Goal: Information Seeking & Learning: Learn about a topic

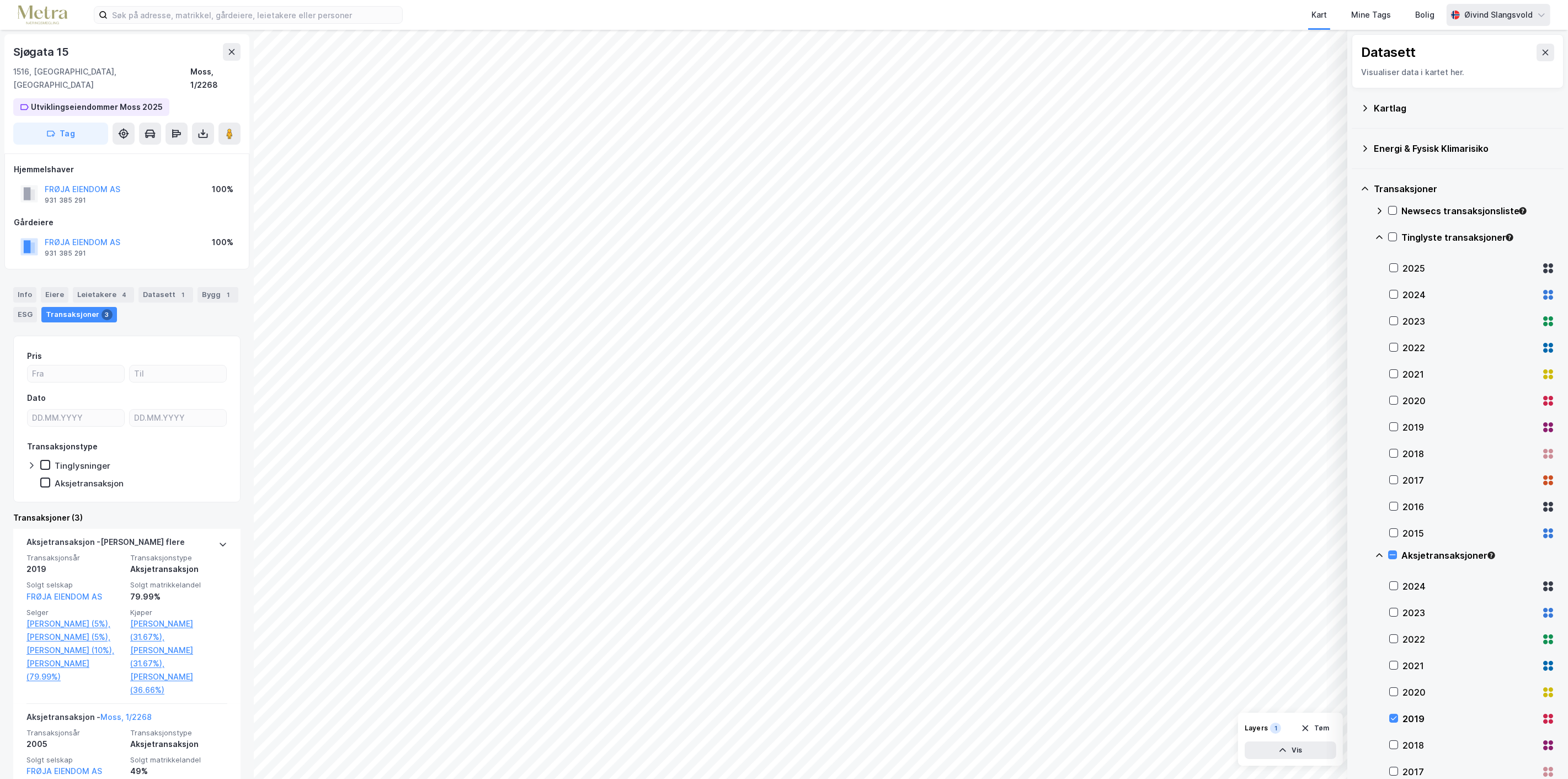
click at [1497, 13] on div "Øivind Slangsvold" at bounding box center [1498, 15] width 69 height 13
click at [1447, 69] on div "Logg ut" at bounding box center [1446, 68] width 30 height 13
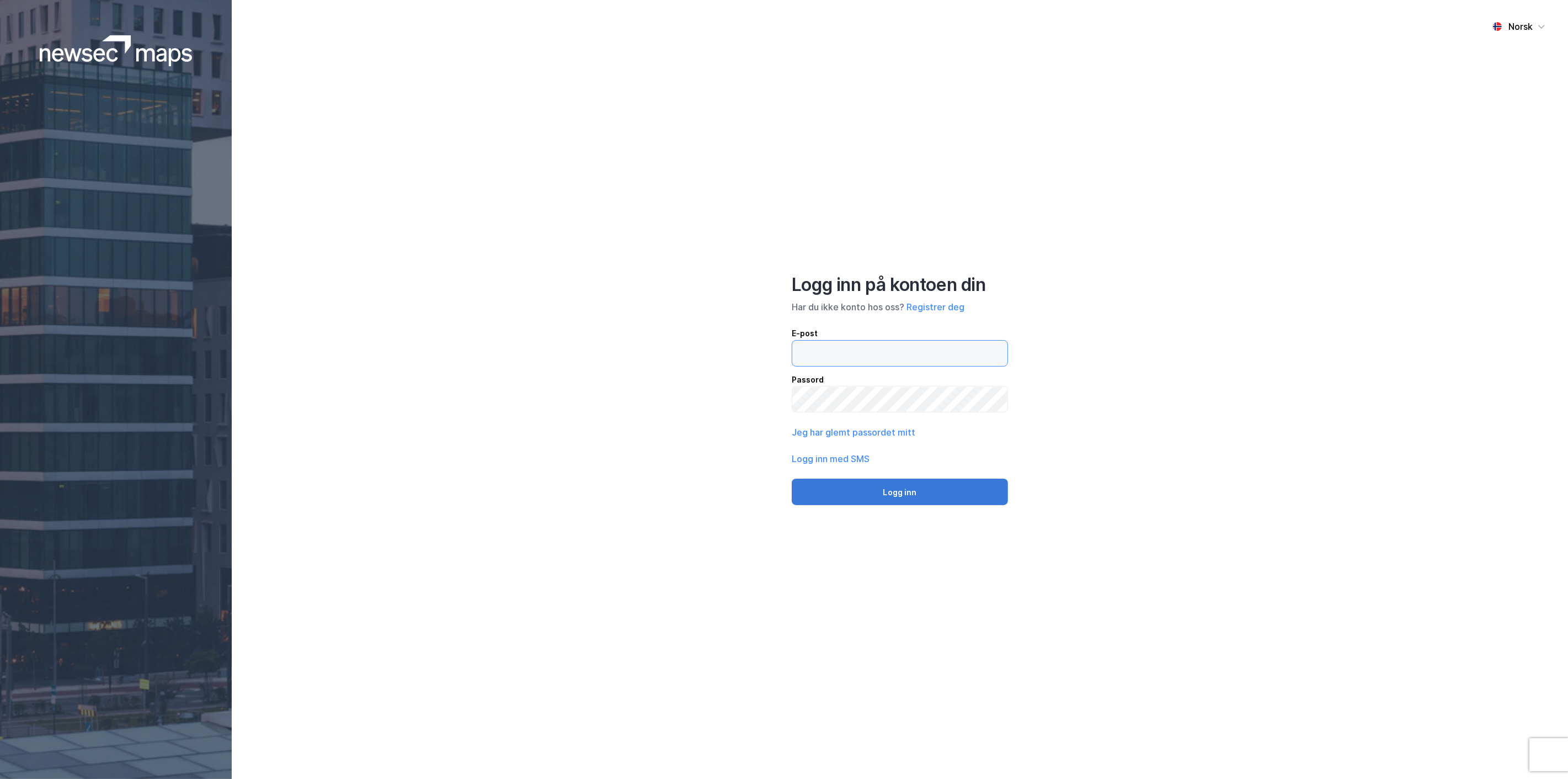
type input "os@metra.no"
click at [907, 498] on button "Logg inn" at bounding box center [900, 491] width 216 height 26
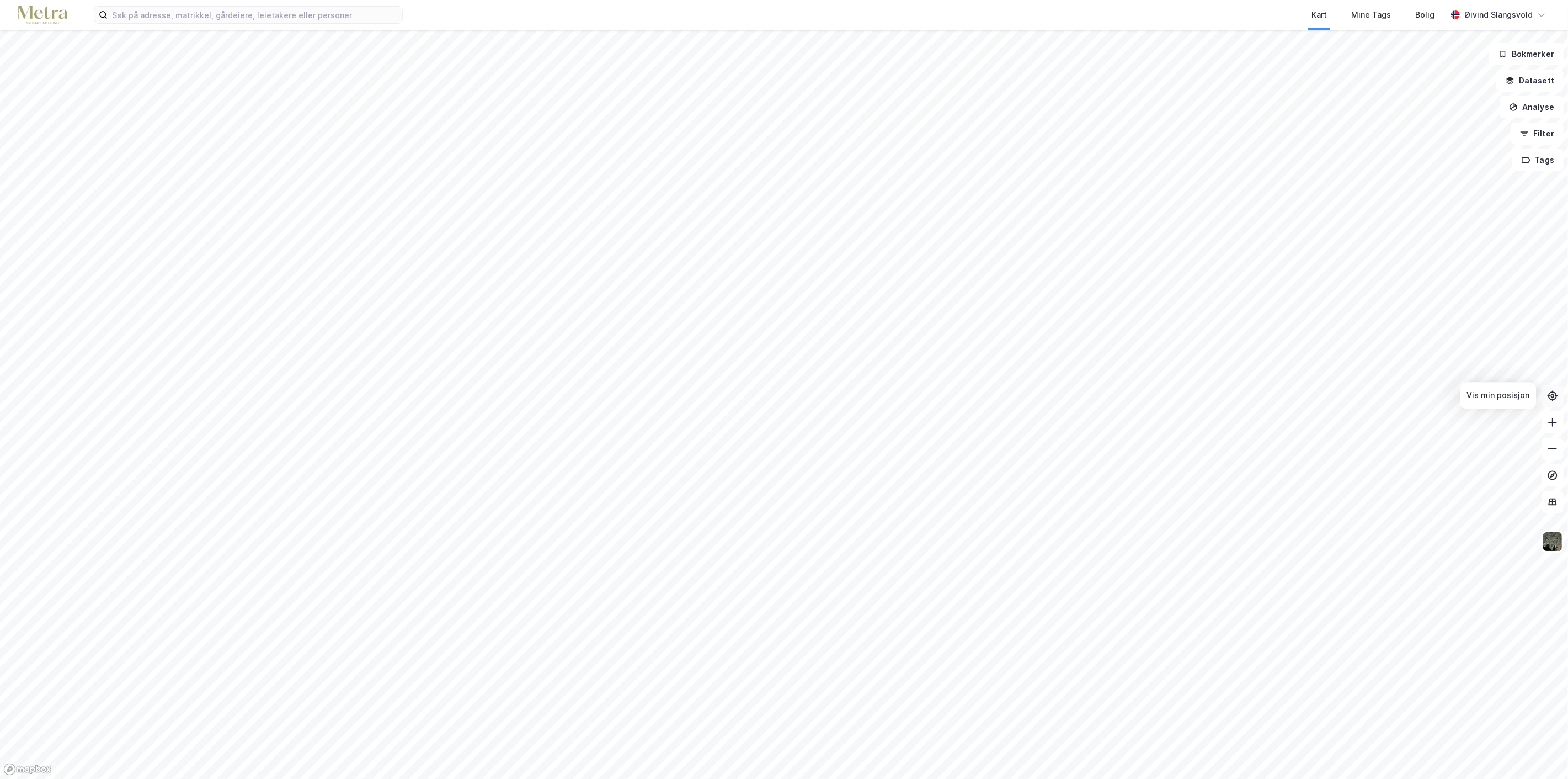
click at [1550, 396] on icon at bounding box center [1552, 396] width 11 height 11
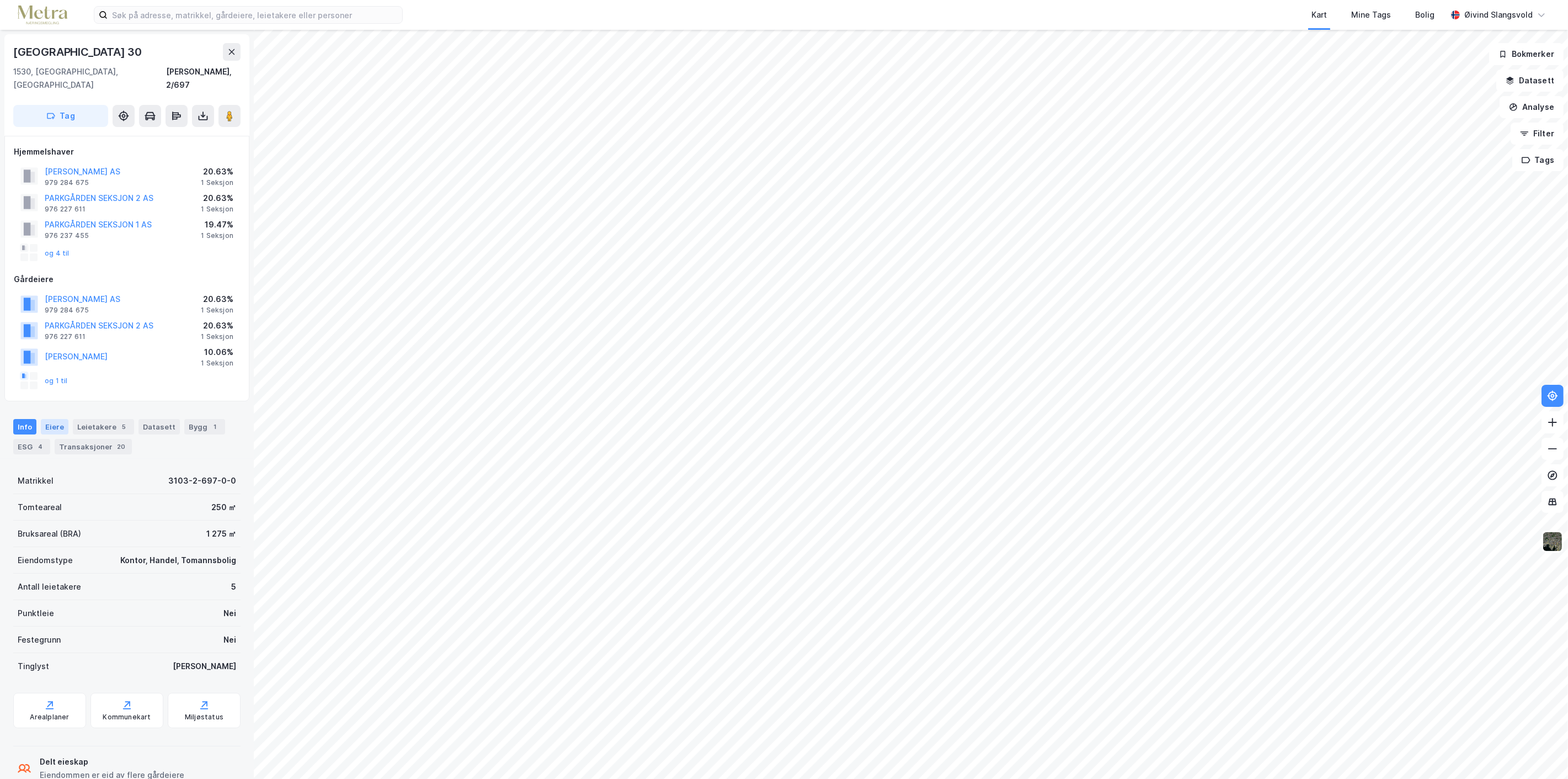
click at [56, 419] on div "Eiere" at bounding box center [54, 427] width 28 height 16
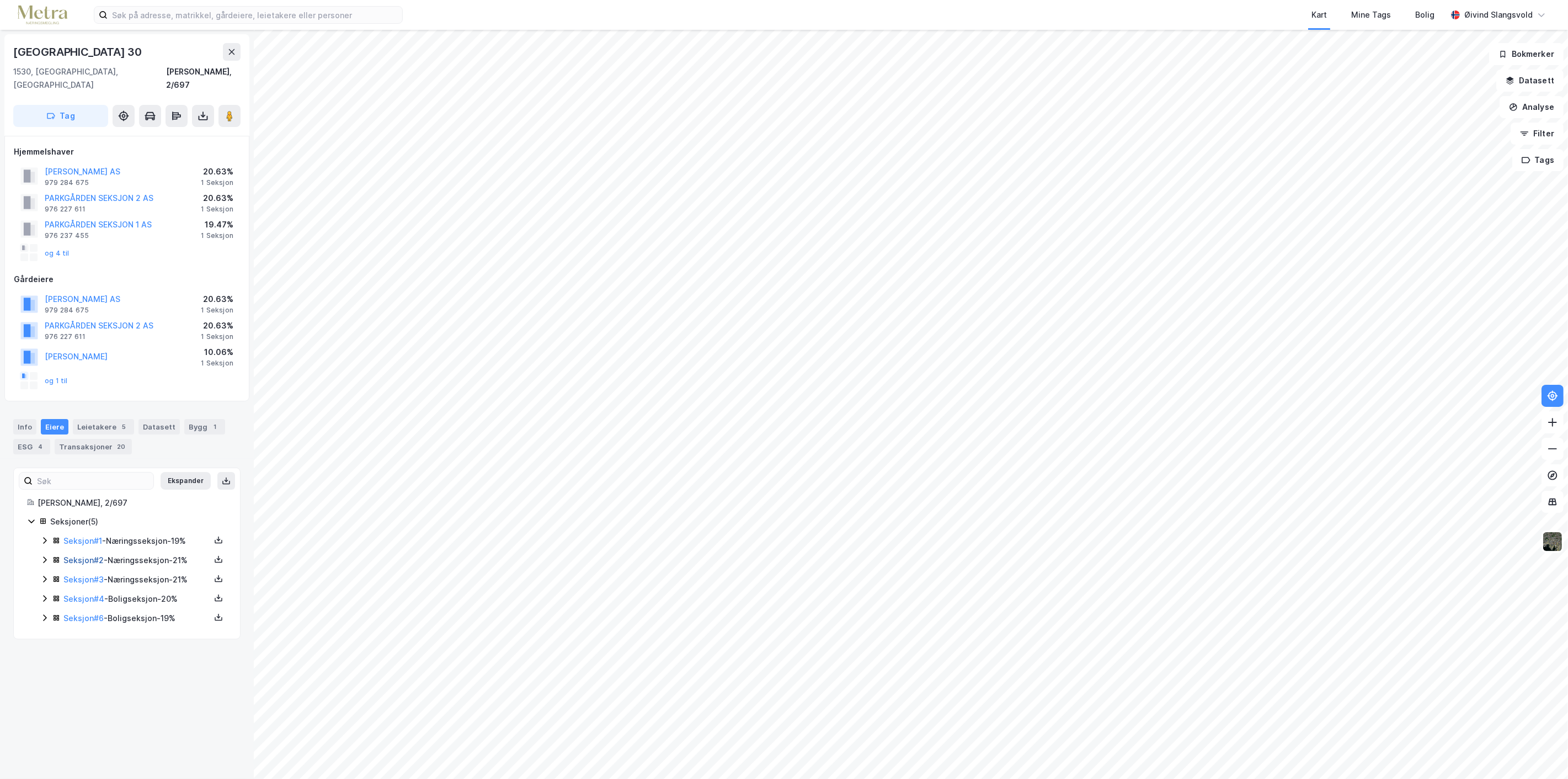
click at [90, 555] on link "Seksjon # 2" at bounding box center [83, 559] width 40 height 9
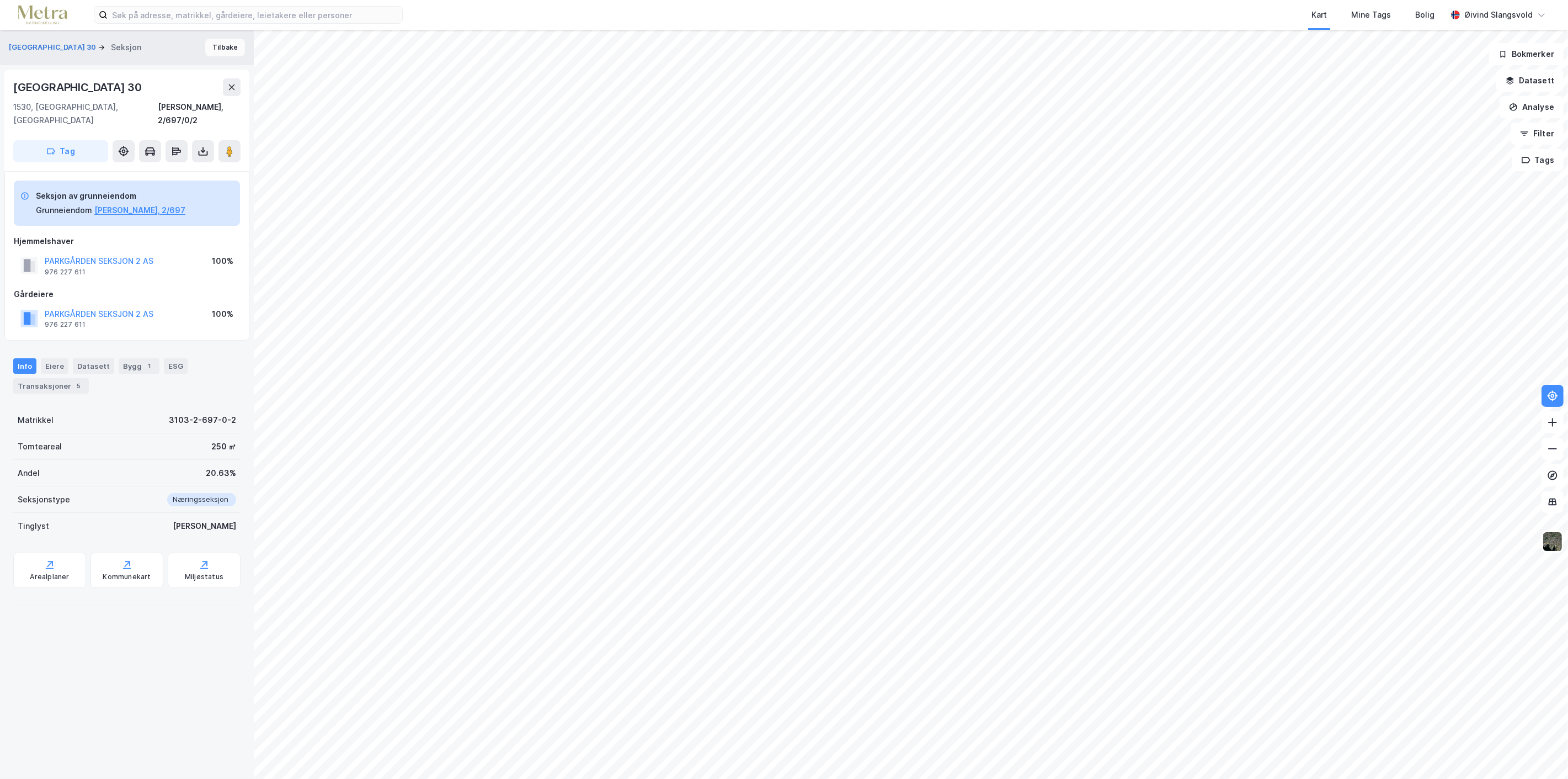
click at [218, 46] on button "Tilbake" at bounding box center [225, 47] width 40 height 18
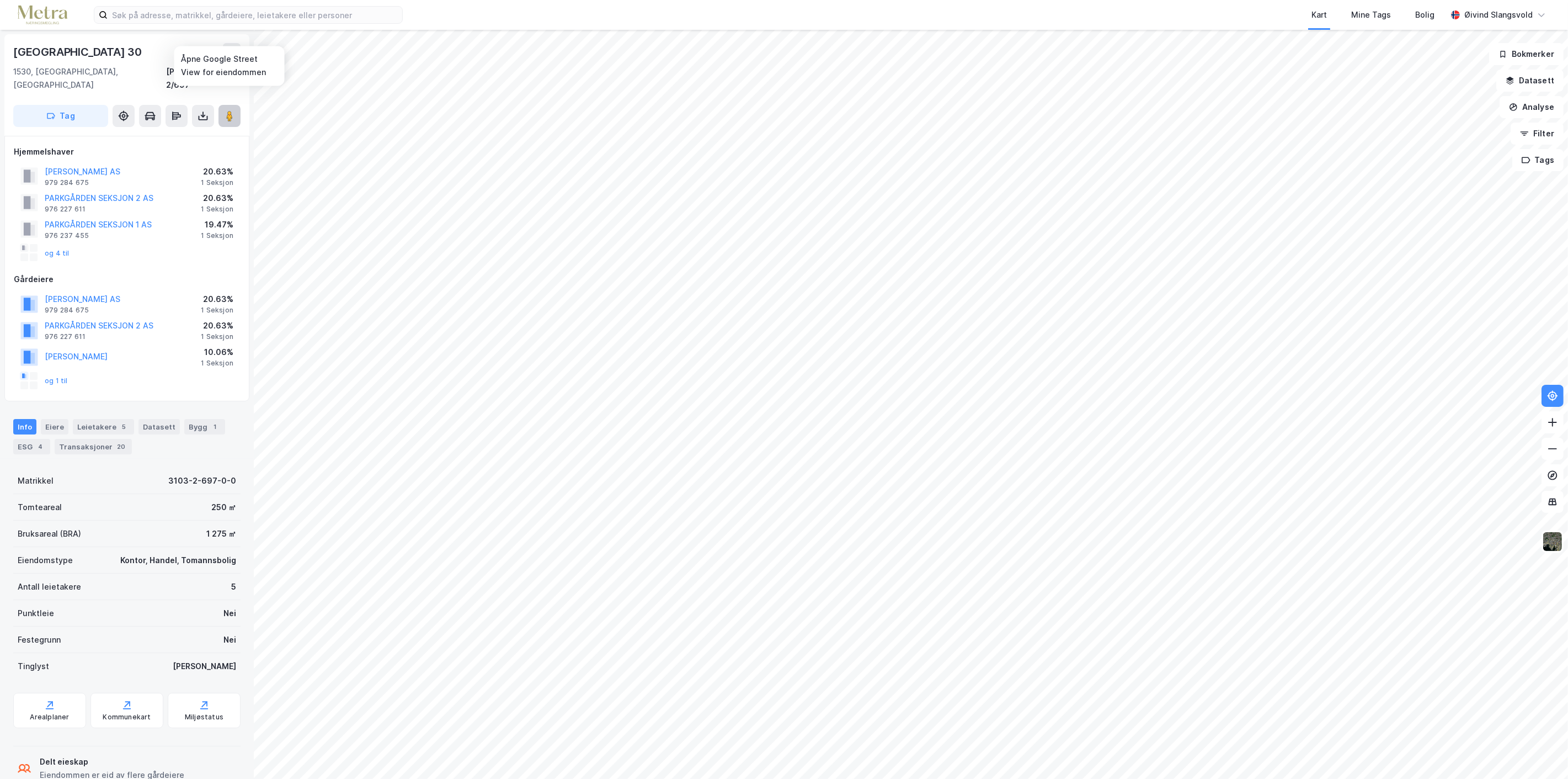
click at [230, 110] on image at bounding box center [229, 116] width 6 height 11
click at [55, 419] on div "Eiere" at bounding box center [54, 427] width 28 height 16
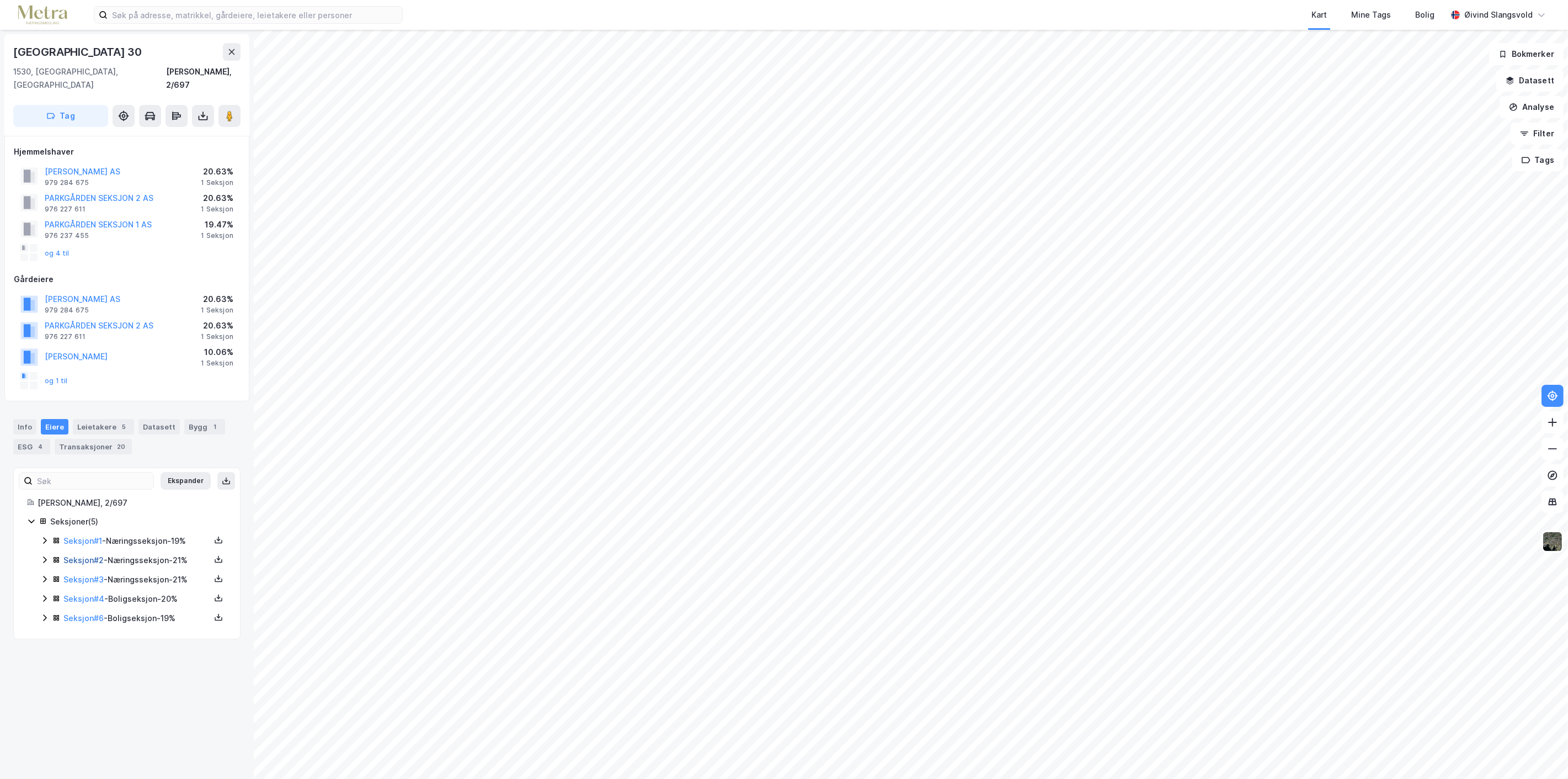
click at [83, 555] on link "Seksjon # 2" at bounding box center [83, 559] width 40 height 9
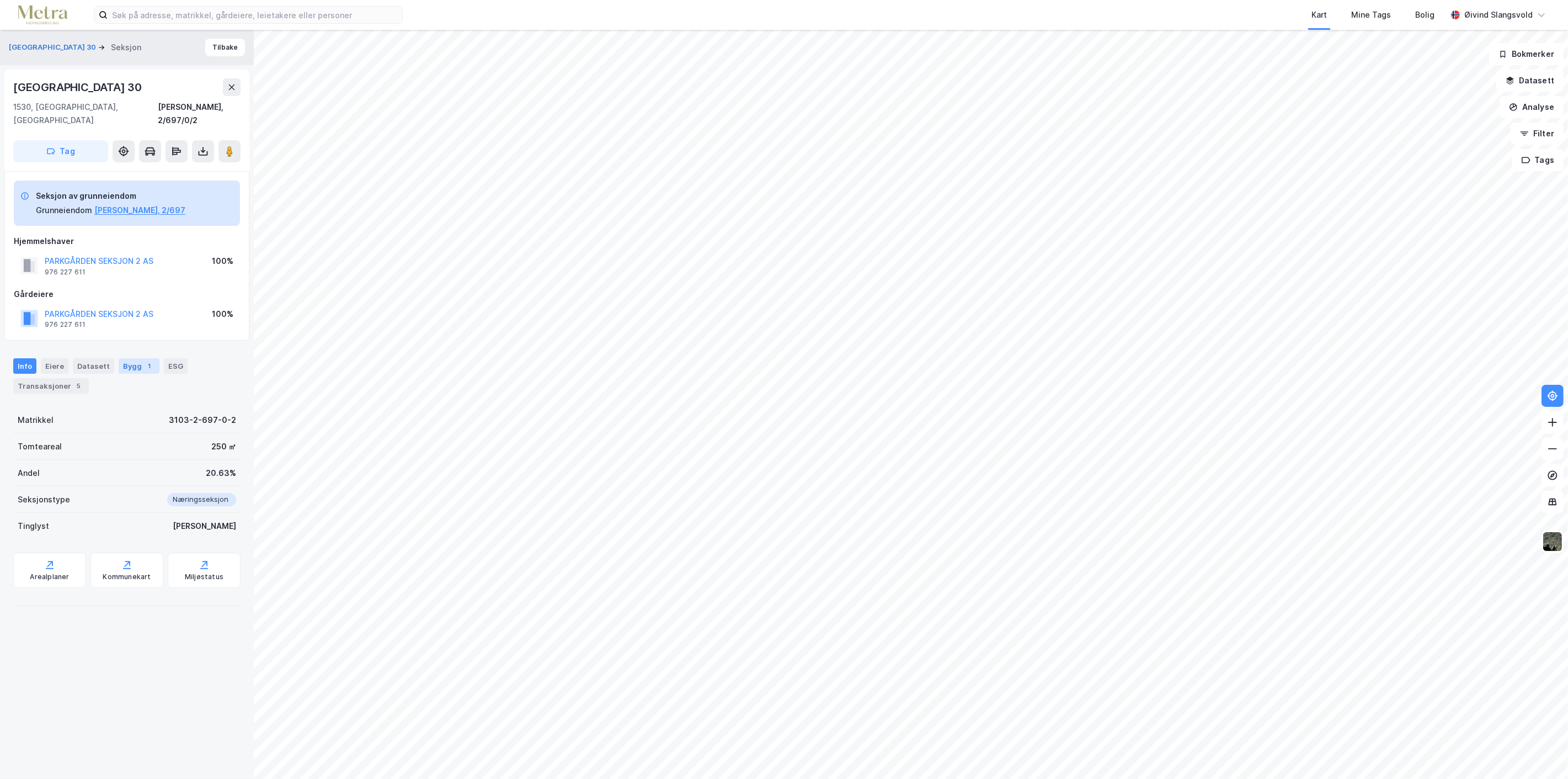
click at [131, 358] on div "Bygg 1" at bounding box center [139, 366] width 41 height 16
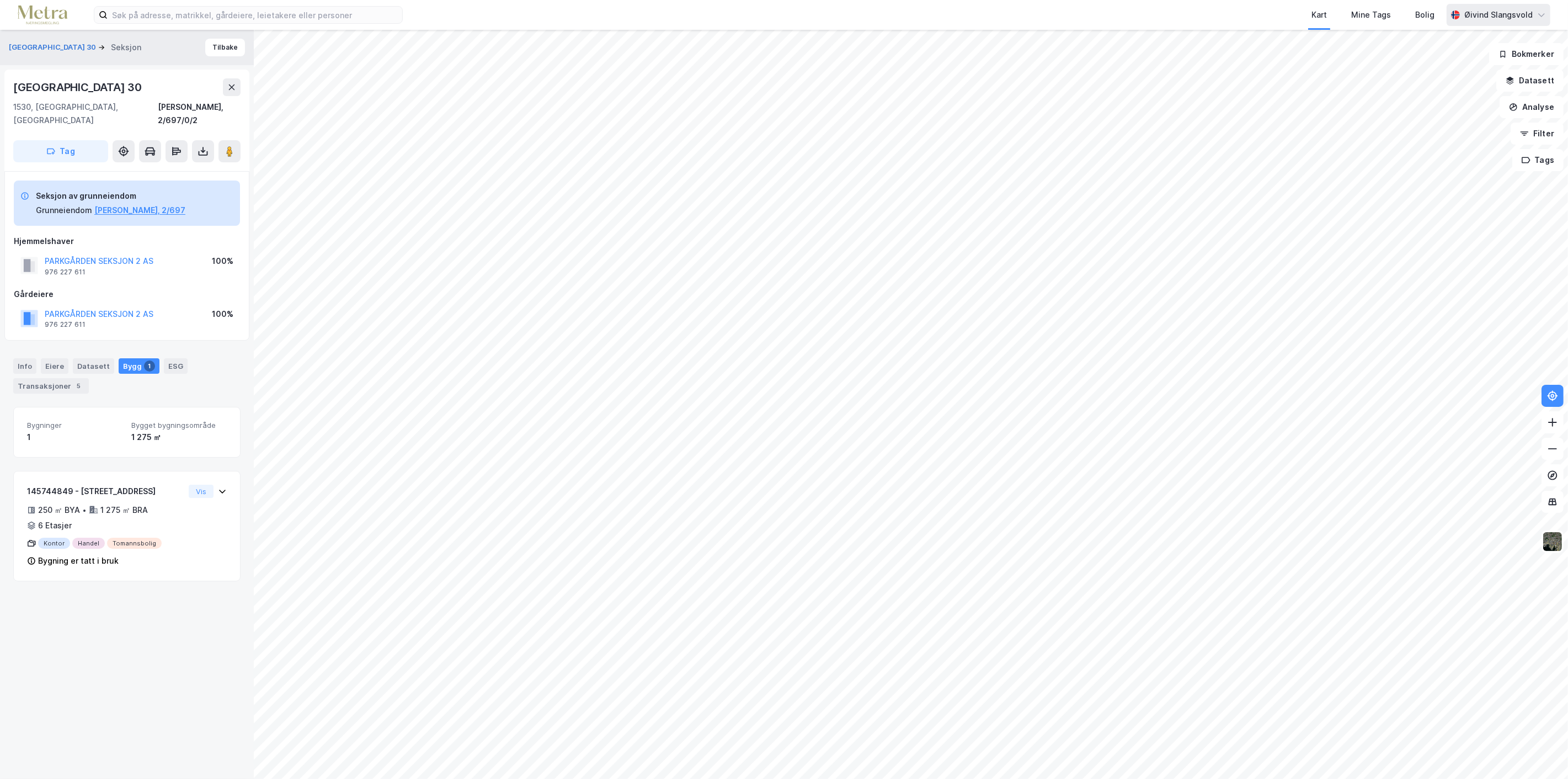
click at [1511, 10] on div "Øivind Slangsvold" at bounding box center [1498, 15] width 69 height 13
click at [1437, 64] on div "Logg ut" at bounding box center [1446, 68] width 30 height 13
